Goal: Task Accomplishment & Management: Use online tool/utility

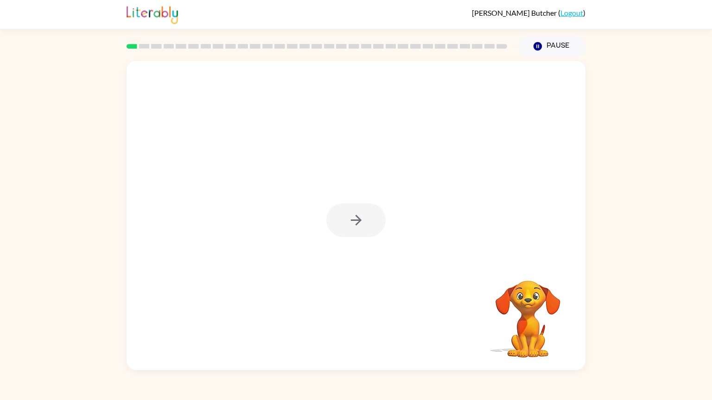
click at [352, 215] on div at bounding box center [355, 220] width 59 height 34
click at [352, 215] on icon "button" at bounding box center [356, 220] width 16 height 16
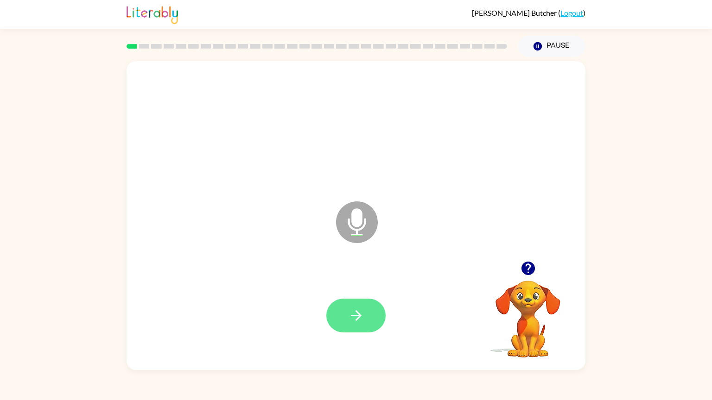
click at [359, 316] on icon "button" at bounding box center [355, 315] width 11 height 11
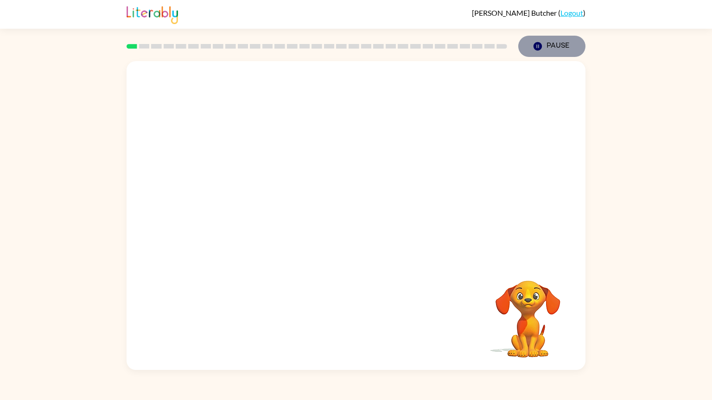
click at [531, 49] on button "Pause Pause" at bounding box center [551, 46] width 67 height 21
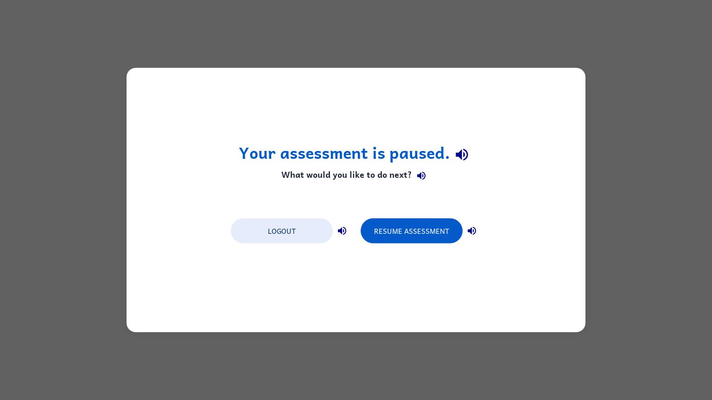
click at [385, 155] on h1 "Your assessment is paused." at bounding box center [356, 155] width 235 height 24
click at [433, 230] on button "Resume Assessment" at bounding box center [412, 231] width 102 height 25
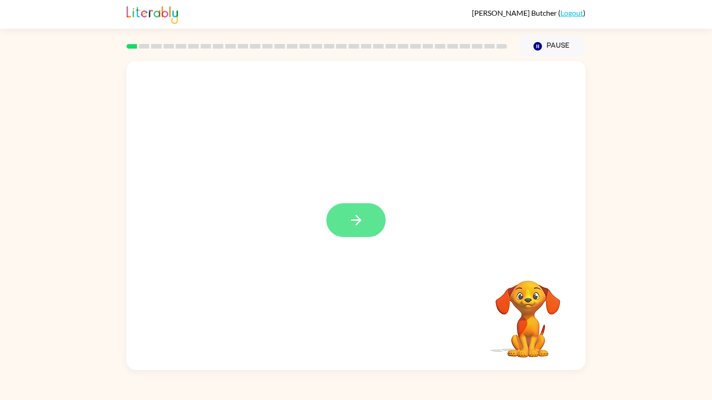
click at [344, 215] on button "button" at bounding box center [355, 220] width 59 height 34
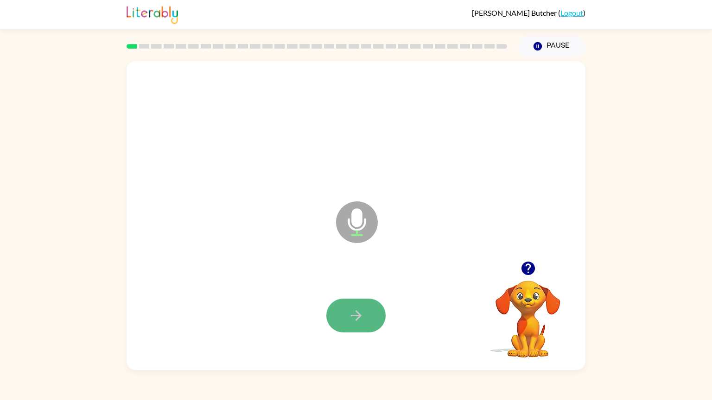
click at [357, 316] on icon "button" at bounding box center [355, 315] width 11 height 11
click at [358, 316] on icon "button" at bounding box center [355, 315] width 11 height 11
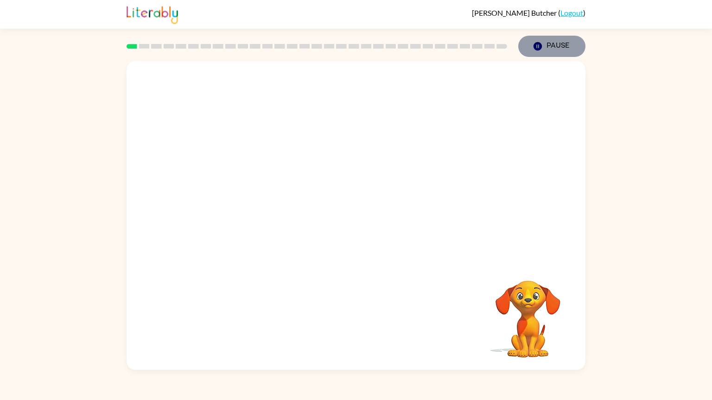
click at [527, 48] on button "Pause Pause" at bounding box center [551, 46] width 67 height 21
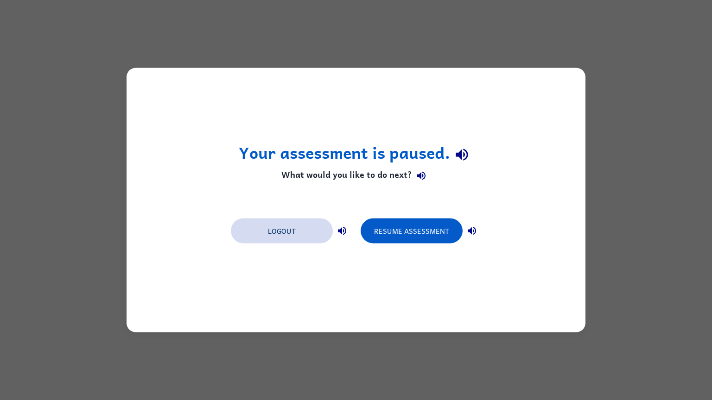
click at [279, 226] on button "Logout" at bounding box center [282, 231] width 102 height 25
